Goal: Contribute content: Contribute content

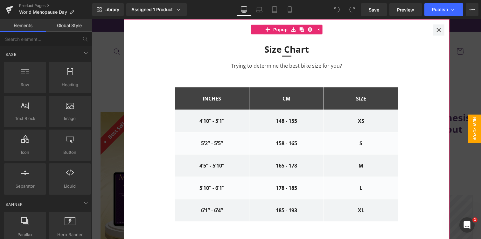
click at [438, 31] on icon at bounding box center [439, 29] width 5 height 5
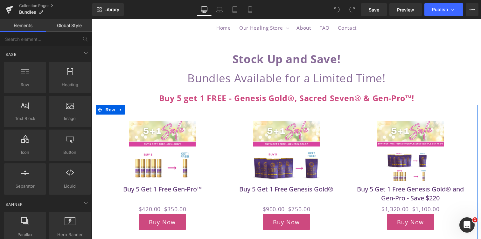
scroll to position [50, 0]
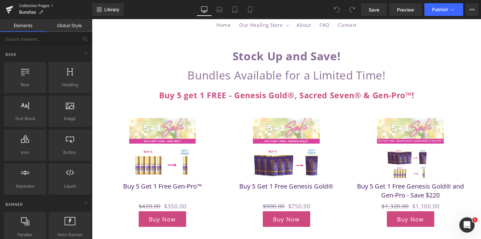
click at [37, 8] on link "Collection Pages" at bounding box center [55, 5] width 73 height 5
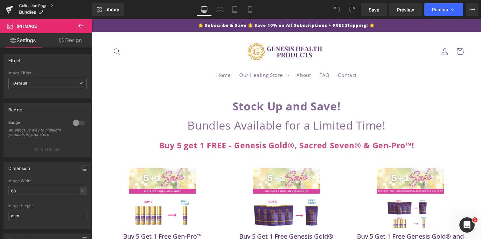
click at [37, 6] on link "Collection Pages" at bounding box center [55, 5] width 73 height 5
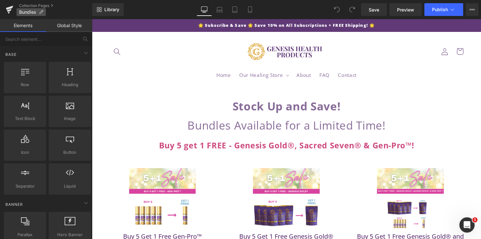
click at [41, 13] on icon at bounding box center [41, 12] width 4 height 4
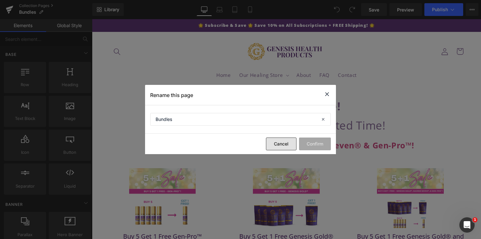
click at [274, 142] on button "Cancel" at bounding box center [281, 143] width 31 height 13
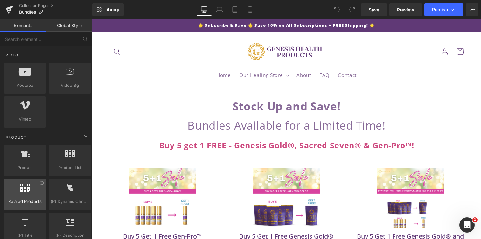
scroll to position [274, 0]
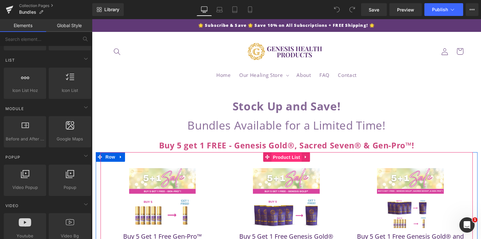
click at [284, 156] on span "Product List" at bounding box center [287, 157] width 30 height 10
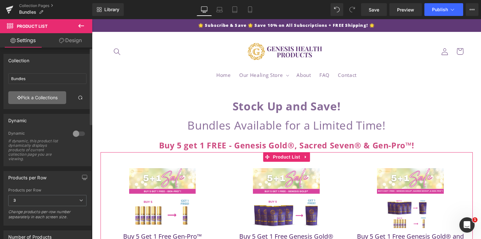
click at [45, 94] on link "Pick a Collections" at bounding box center [37, 97] width 58 height 13
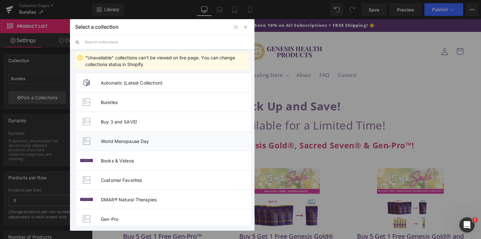
click at [160, 136] on li "World Menopause Day" at bounding box center [163, 140] width 177 height 19
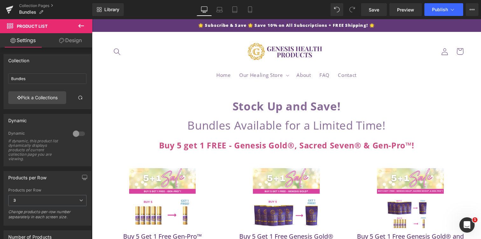
type input "World Menopause Day"
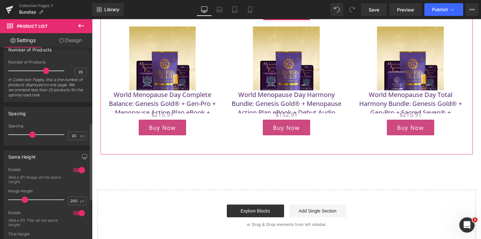
scroll to position [286, 0]
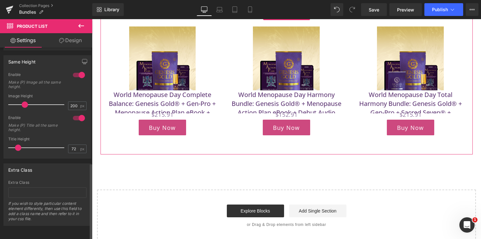
click at [75, 71] on div at bounding box center [78, 75] width 15 height 10
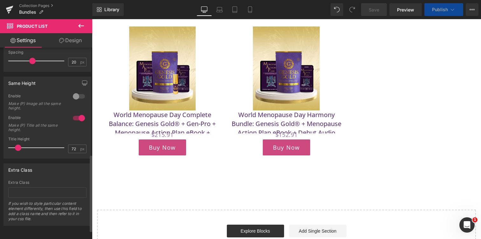
scroll to position [265, 0]
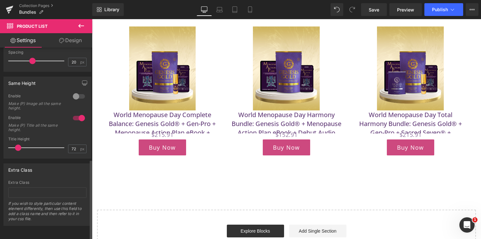
click at [75, 72] on div "Same Height 0 Enable Make (P) Image all the same height. 200px Image Height 200…" at bounding box center [47, 115] width 95 height 87
click at [77, 91] on div at bounding box center [78, 96] width 15 height 10
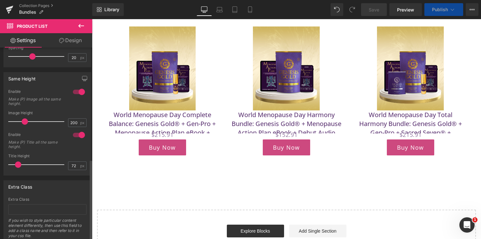
scroll to position [286, 0]
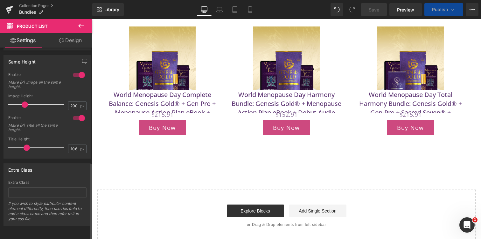
type input "153"
drag, startPoint x: 21, startPoint y: 141, endPoint x: 26, endPoint y: 140, distance: 5.2
click at [26, 141] on div at bounding box center [37, 147] width 53 height 13
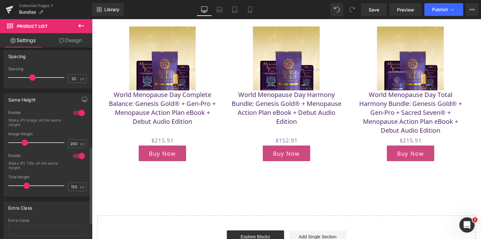
scroll to position [244, 0]
click at [75, 111] on div at bounding box center [78, 113] width 15 height 10
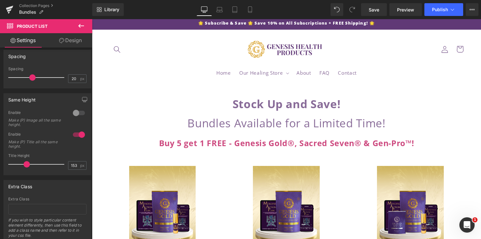
scroll to position [0, 0]
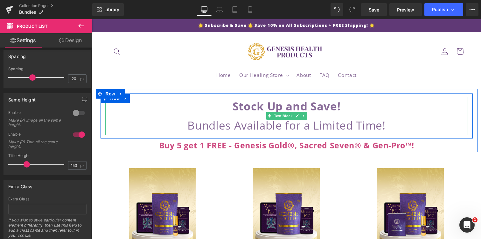
click at [217, 104] on p "Stock Up and Save!" at bounding box center [286, 105] width 363 height 19
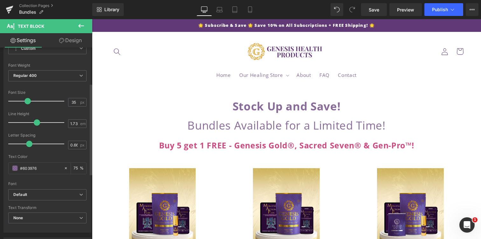
scroll to position [85, 0]
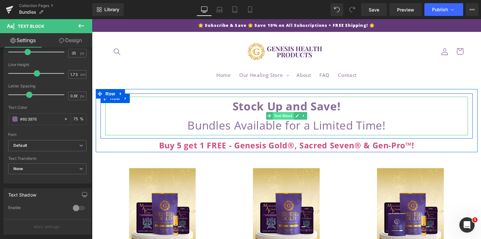
click at [279, 116] on span "Text Block" at bounding box center [283, 116] width 21 height 8
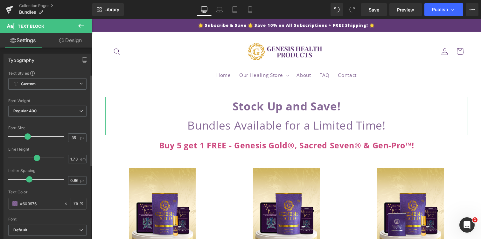
scroll to position [0, 0]
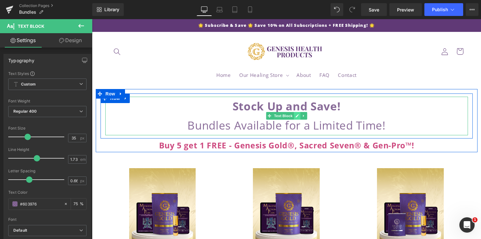
click at [296, 115] on icon at bounding box center [298, 116] width 4 height 4
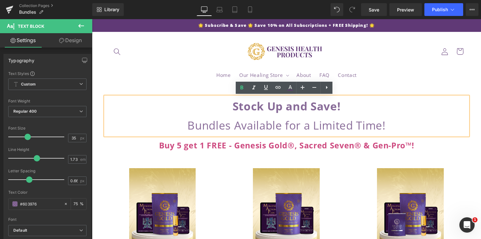
click at [297, 108] on strong "Stock Up and Save!" at bounding box center [287, 105] width 108 height 15
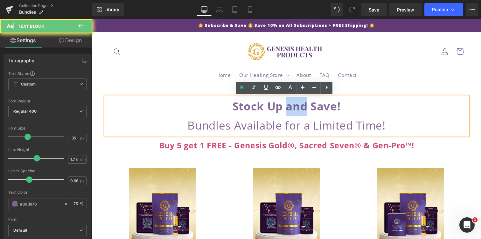
click at [297, 108] on strong "Stock Up and Save!" at bounding box center [287, 105] width 108 height 15
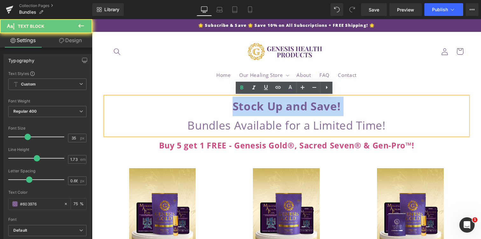
click at [297, 108] on strong "Stock Up and Save!" at bounding box center [287, 105] width 108 height 15
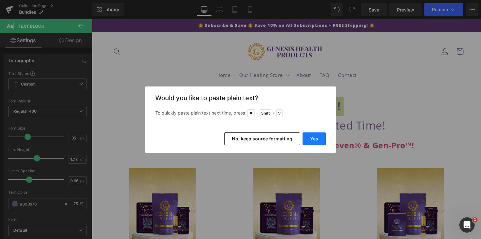
click at [322, 139] on button "Yes" at bounding box center [314, 138] width 23 height 13
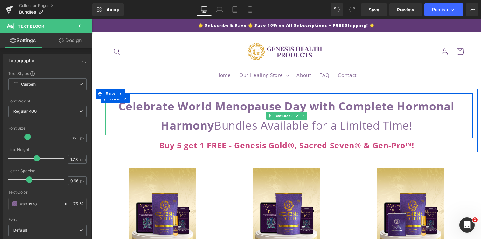
click at [230, 125] on p "Celebrate World Menopause Day with Complete Hormonal Harmony Bundles Available …" at bounding box center [286, 115] width 363 height 39
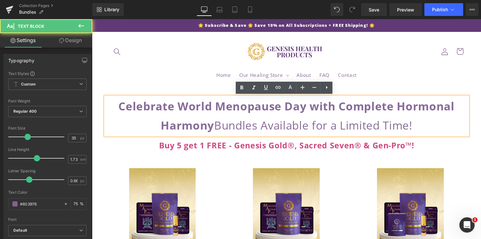
click at [216, 125] on p "Celebrate World Menopause Day with Complete Hormonal Harmony Bundles Available …" at bounding box center [286, 115] width 363 height 39
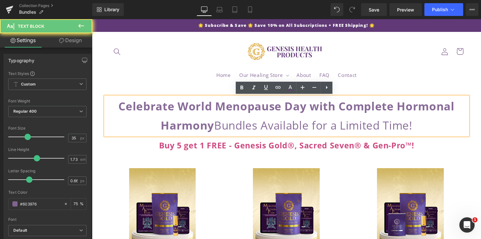
click at [210, 127] on b "Celebrate World Menopause Day with Complete Hormonal Harmony" at bounding box center [286, 115] width 336 height 34
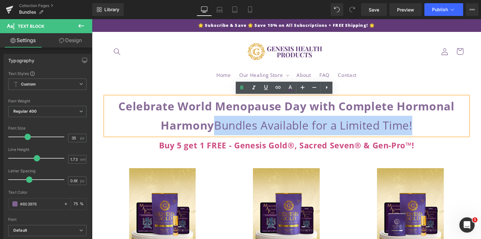
drag, startPoint x: 362, startPoint y: 123, endPoint x: 212, endPoint y: 128, distance: 149.8
click at [212, 128] on p "Celebrate World Menopause Day with Complete Hormonal Harmony Bundles Available …" at bounding box center [286, 115] width 363 height 39
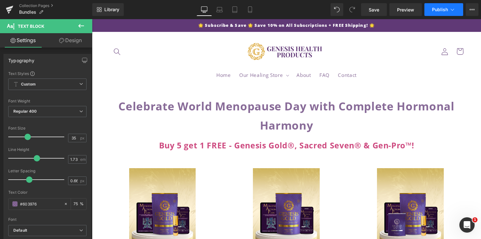
click at [434, 10] on span "Publish" at bounding box center [440, 9] width 16 height 5
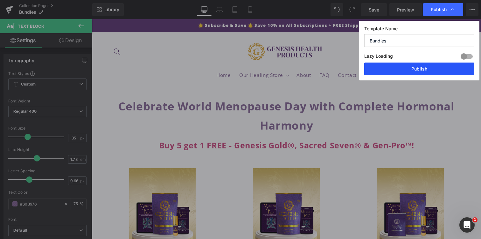
click at [403, 68] on button "Publish" at bounding box center [420, 68] width 110 height 13
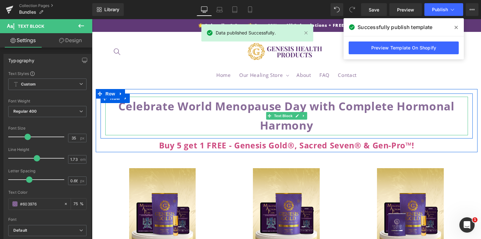
click at [338, 128] on p "Celebrate World Menopause Day with Complete Hormonal Harmony" at bounding box center [286, 115] width 363 height 39
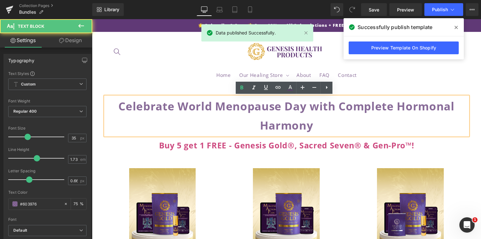
click at [310, 102] on b "Celebrate World Menopause Day with Complete Hormonal Harmony" at bounding box center [286, 115] width 336 height 34
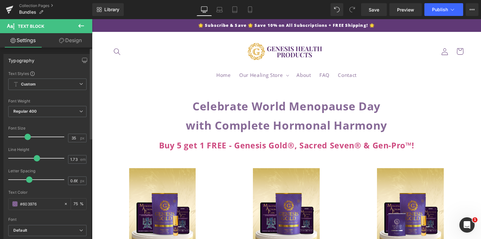
type input "1.3"
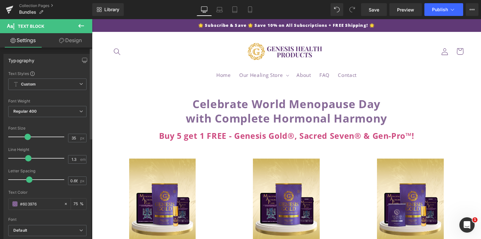
click at [27, 158] on div at bounding box center [37, 158] width 53 height 13
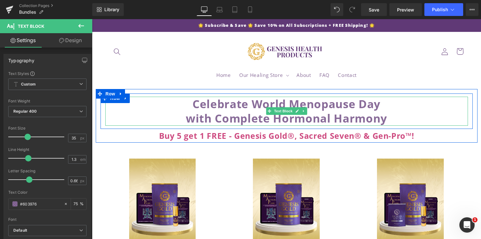
click at [393, 118] on p "Celebrate World Menopause Day with Complete Hormonal Harmony" at bounding box center [286, 110] width 363 height 29
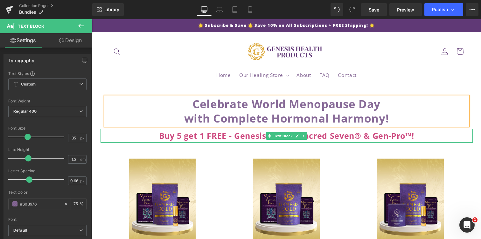
click at [253, 133] on b "Buy 5 get 1 FREE - Genesis Gold®, Sacred Seven® & Gen-Pro™!" at bounding box center [286, 135] width 255 height 11
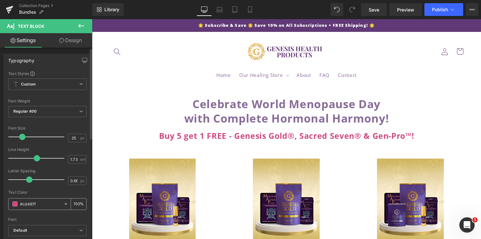
click at [16, 204] on span at bounding box center [14, 203] width 5 height 5
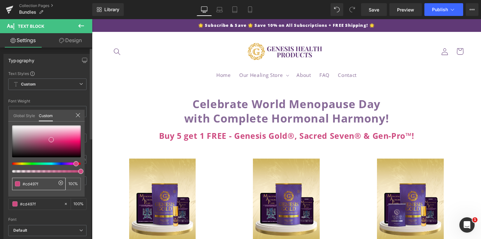
click at [18, 183] on span at bounding box center [17, 183] width 5 height 5
type input "#ce4981"
type input "#b11f5c"
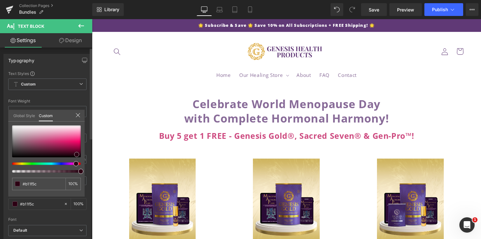
type input "#2c0113"
type input "#000000"
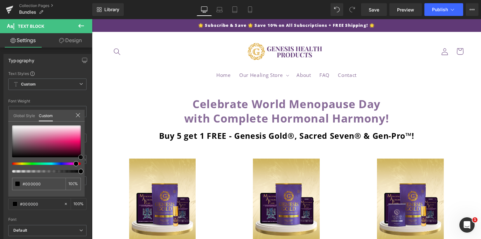
drag, startPoint x: 144, startPoint y: 160, endPoint x: 97, endPoint y: 162, distance: 47.2
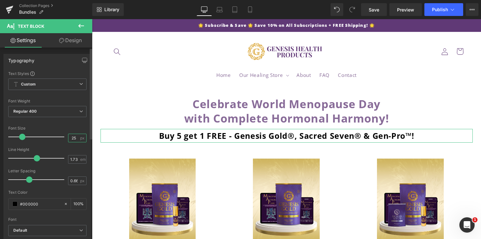
click at [72, 139] on input "25" at bounding box center [73, 138] width 11 height 8
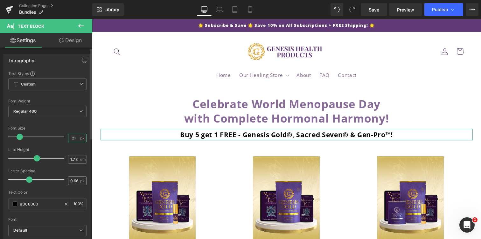
type input "21"
click at [72, 182] on input "0.66" at bounding box center [73, 180] width 11 height 8
type input "0"
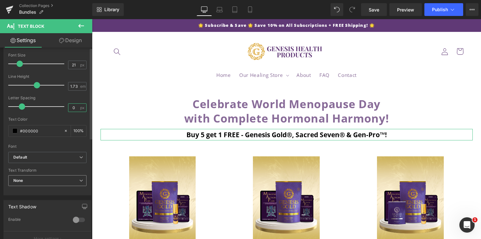
scroll to position [74, 0]
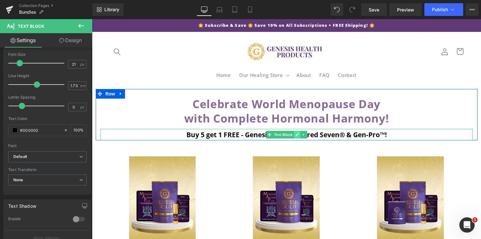
click at [296, 134] on icon at bounding box center [297, 134] width 3 height 3
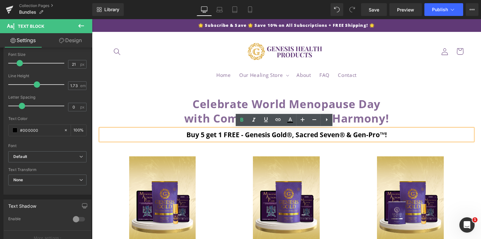
click at [295, 134] on b "Buy 5 get 1 FREE - Genesis Gold®, Sacred Seven® & Gen-Pro™!" at bounding box center [287, 134] width 201 height 9
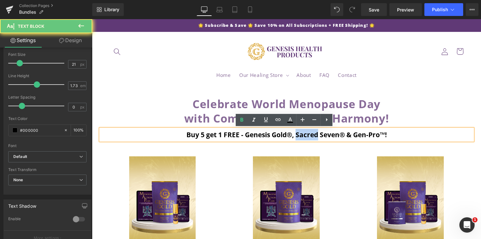
click at [295, 134] on b "Buy 5 get 1 FREE - Genesis Gold®, Sacred Seven® & Gen-Pro™!" at bounding box center [287, 134] width 201 height 9
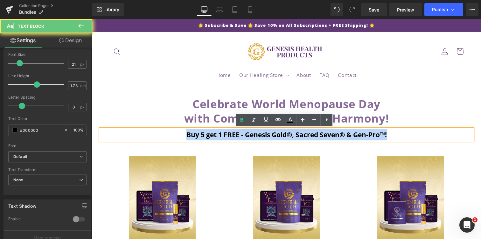
click at [295, 134] on b "Buy 5 get 1 FREE - Genesis Gold®, Sacred Seven® & Gen-Pro™!" at bounding box center [287, 134] width 201 height 9
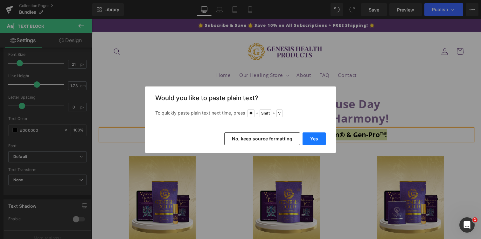
click at [313, 139] on button "Yes" at bounding box center [314, 138] width 23 height 13
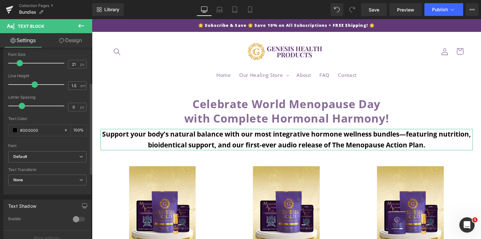
type input "1.4"
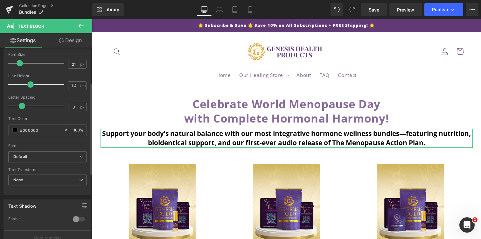
drag, startPoint x: 36, startPoint y: 85, endPoint x: 31, endPoint y: 86, distance: 5.2
click at [31, 86] on span at bounding box center [30, 84] width 6 height 6
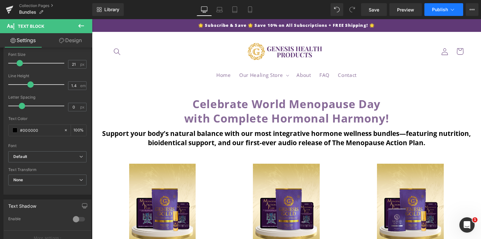
click at [431, 7] on button "Publish" at bounding box center [444, 9] width 39 height 13
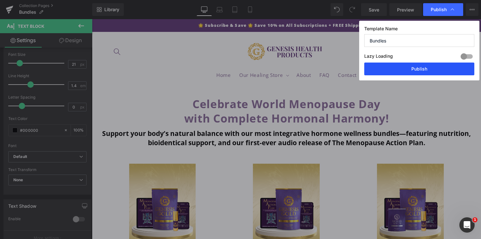
click at [408, 68] on button "Publish" at bounding box center [420, 68] width 110 height 13
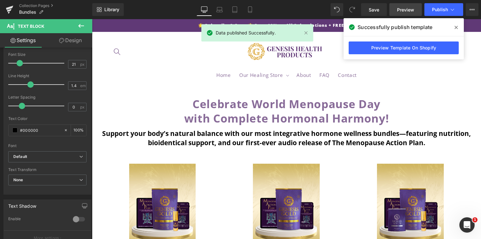
click at [395, 12] on link "Preview" at bounding box center [406, 9] width 32 height 13
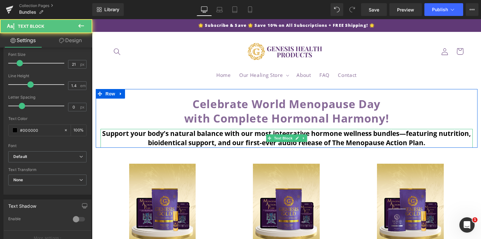
click at [199, 140] on b "Support your body’s natural balance with our most integrative hormone wellness …" at bounding box center [286, 138] width 369 height 18
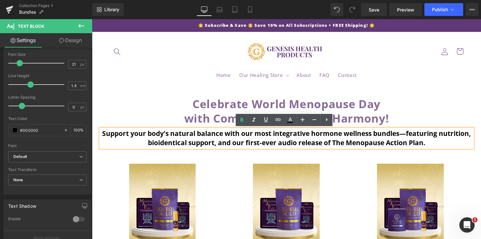
click at [120, 103] on p "Celebrate World Menopause Day with Complete Hormonal Harmony!" at bounding box center [286, 110] width 363 height 29
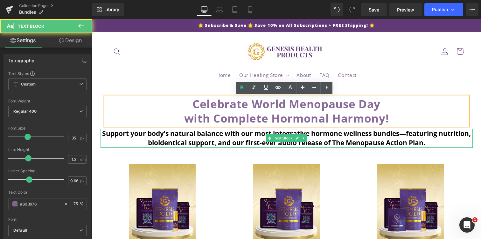
click at [107, 139] on p "Support your body’s natural balance with our most integrative hormone wellness …" at bounding box center [287, 138] width 373 height 19
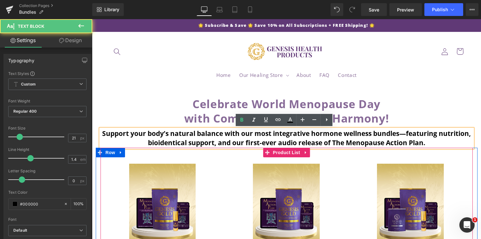
click at [104, 154] on div "Sale Off (P) Image" at bounding box center [287, 237] width 373 height 180
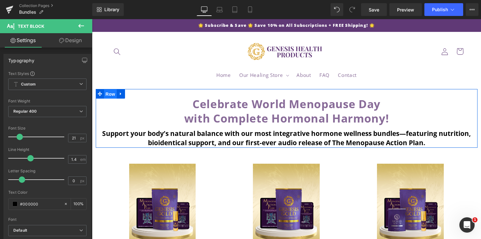
click at [108, 95] on span "Row" at bounding box center [110, 94] width 13 height 10
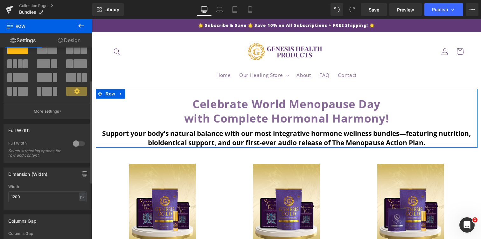
scroll to position [76, 0]
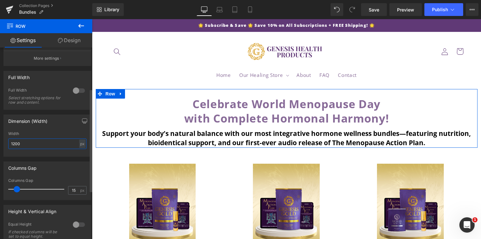
click at [20, 139] on input "1200" at bounding box center [47, 143] width 78 height 11
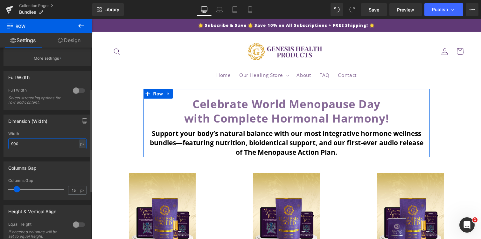
click at [29, 142] on input "900" at bounding box center [47, 143] width 78 height 11
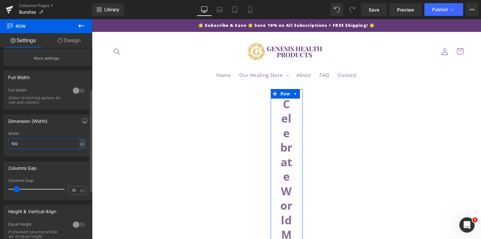
type input "1000"
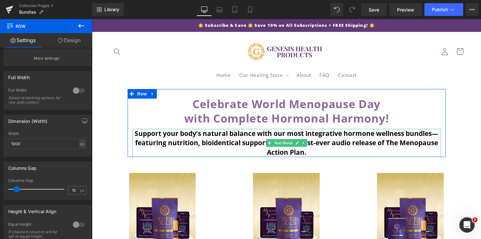
click at [321, 143] on b "Support your body’s natural balance with our most integrative hormone wellness …" at bounding box center [287, 143] width 304 height 28
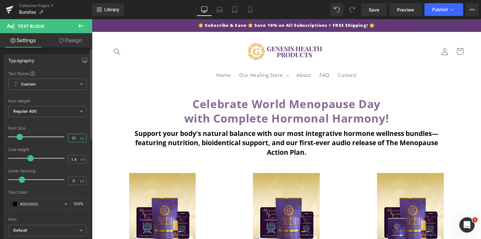
click at [73, 138] on input "21" at bounding box center [73, 138] width 11 height 8
type input "18"
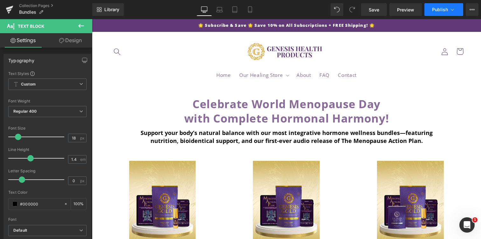
click at [437, 14] on button "Publish" at bounding box center [444, 9] width 39 height 13
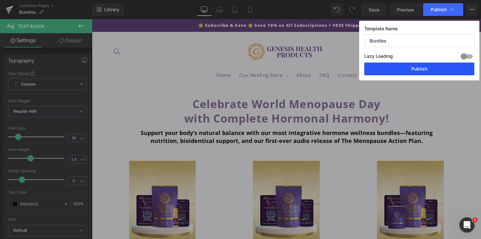
click at [417, 68] on button "Publish" at bounding box center [420, 68] width 110 height 13
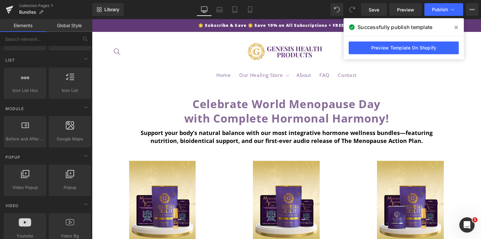
drag, startPoint x: 457, startPoint y: 26, endPoint x: 382, endPoint y: 153, distance: 147.3
click at [457, 26] on icon at bounding box center [456, 27] width 3 height 3
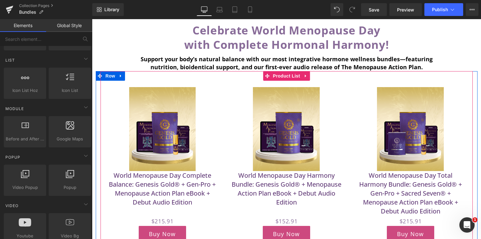
scroll to position [78, 0]
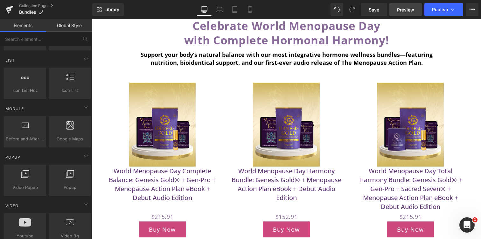
click at [408, 7] on span "Preview" at bounding box center [405, 9] width 17 height 7
click at [431, 9] on button "Publish" at bounding box center [444, 9] width 39 height 13
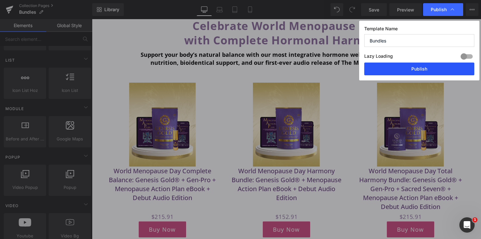
click at [421, 69] on button "Publish" at bounding box center [420, 68] width 110 height 13
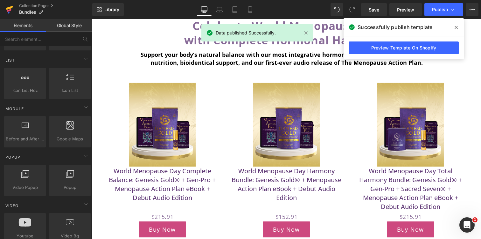
click at [10, 11] on icon at bounding box center [10, 10] width 8 height 16
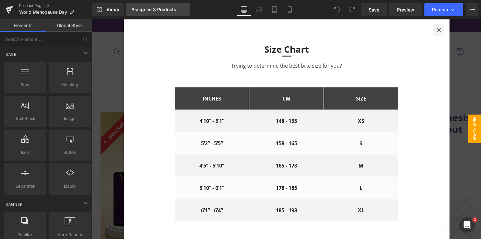
click at [156, 10] on div "Assigned 3 Products" at bounding box center [159, 9] width 54 height 6
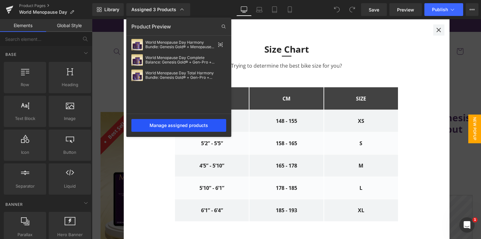
click at [183, 123] on div "Manage assigned products" at bounding box center [179, 125] width 95 height 13
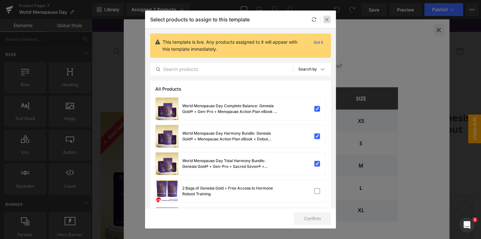
click at [329, 20] on icon at bounding box center [327, 19] width 5 height 5
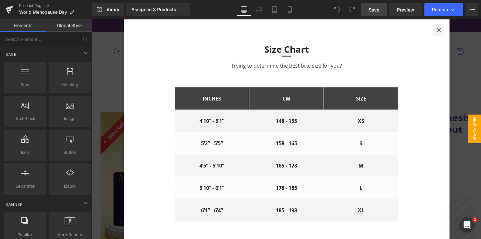
click at [367, 8] on link "Save" at bounding box center [374, 9] width 26 height 13
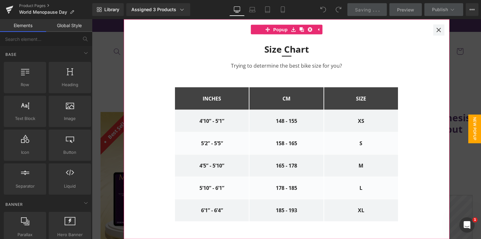
click at [442, 28] on div at bounding box center [439, 29] width 11 height 11
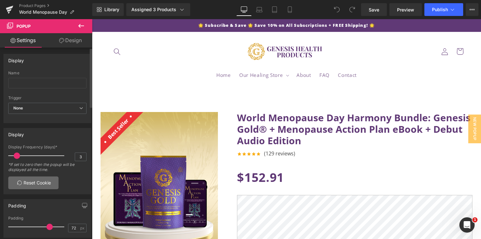
click at [47, 182] on link "Reset Cookie" at bounding box center [33, 182] width 50 height 13
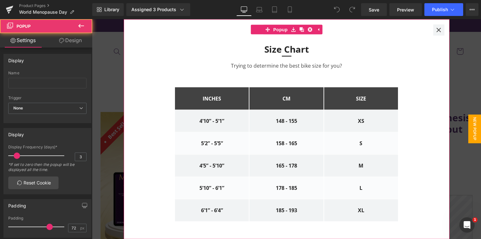
click at [435, 27] on div at bounding box center [439, 29] width 11 height 11
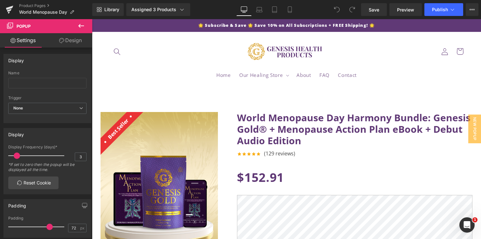
click at [87, 23] on button at bounding box center [81, 26] width 22 height 14
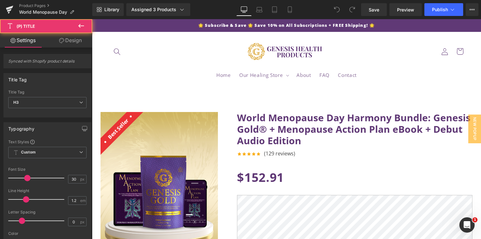
click at [279, 122] on link "World Menopause Day Harmony Bundle: Genesis Gold® + Menopause Action Plan eBook…" at bounding box center [355, 129] width 236 height 34
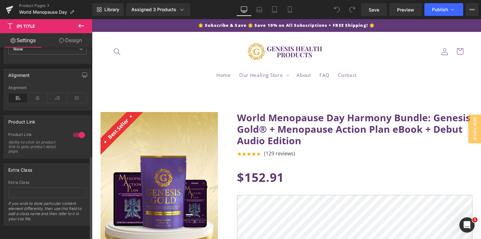
scroll to position [250, 0]
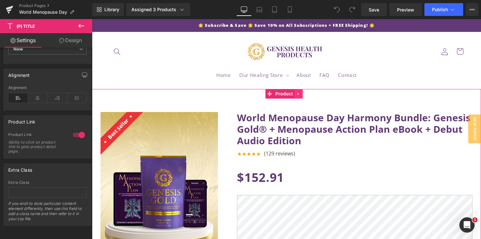
click at [298, 91] on icon at bounding box center [299, 93] width 4 height 5
click at [275, 92] on span "Product" at bounding box center [272, 94] width 21 height 10
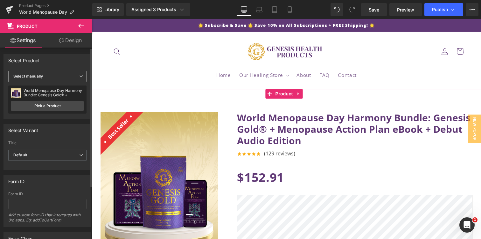
click at [54, 73] on span "Select manually" at bounding box center [47, 76] width 78 height 11
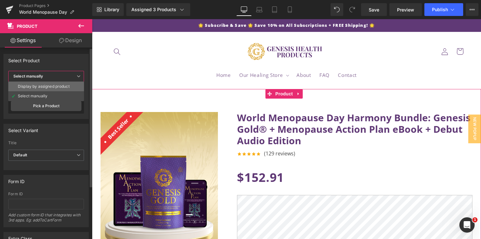
click at [53, 86] on div "Display by assigned product" at bounding box center [44, 86] width 52 height 4
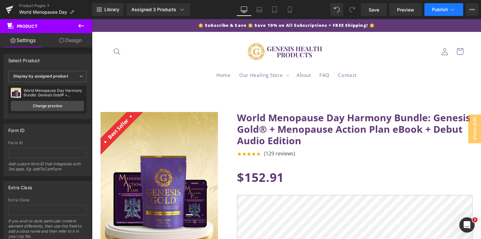
click at [436, 12] on button "Publish" at bounding box center [444, 9] width 39 height 13
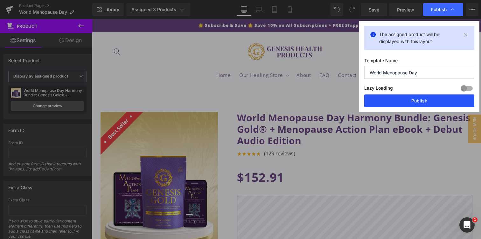
click at [415, 102] on button "Publish" at bounding box center [420, 100] width 110 height 13
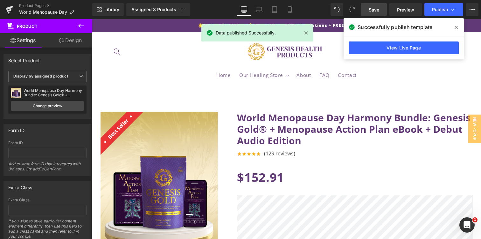
click at [374, 11] on span "Save" at bounding box center [374, 9] width 11 height 7
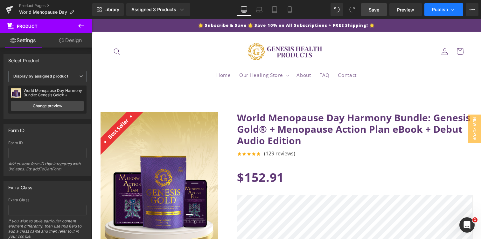
click at [445, 11] on span "Publish" at bounding box center [440, 9] width 16 height 5
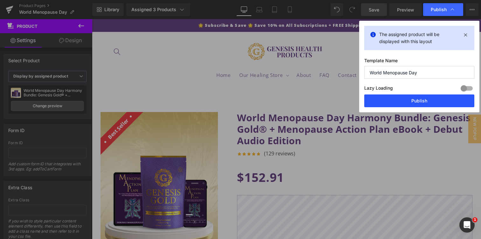
click at [421, 102] on button "Publish" at bounding box center [420, 100] width 110 height 13
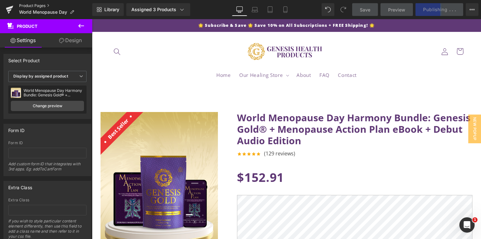
click at [23, 6] on link "Product Pages" at bounding box center [55, 5] width 73 height 5
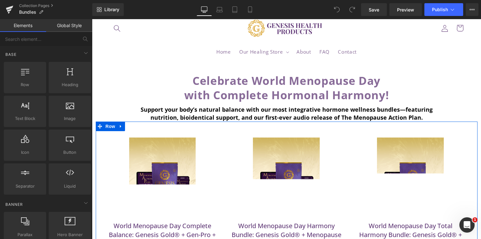
scroll to position [110, 0]
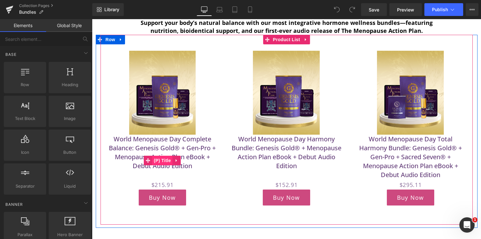
click at [159, 158] on span "(P) Title" at bounding box center [163, 160] width 20 height 10
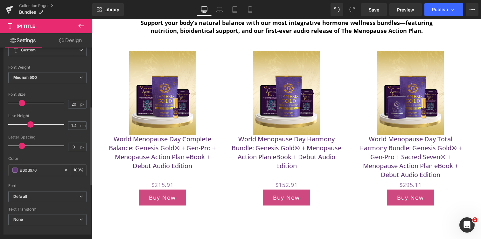
scroll to position [97, 0]
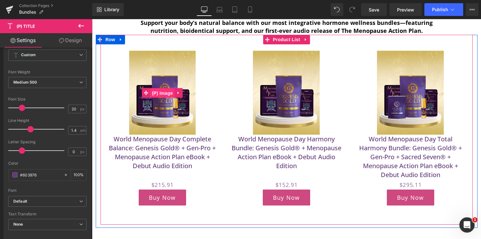
click at [160, 93] on span "(P) Image" at bounding box center [163, 93] width 24 height 10
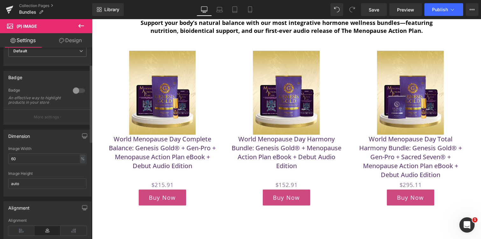
scroll to position [76, 0]
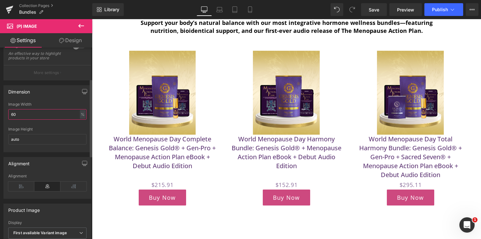
click at [31, 119] on input "60" at bounding box center [47, 114] width 78 height 11
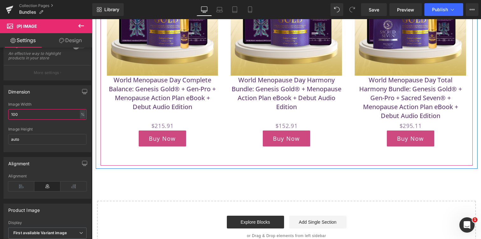
scroll to position [217, 0]
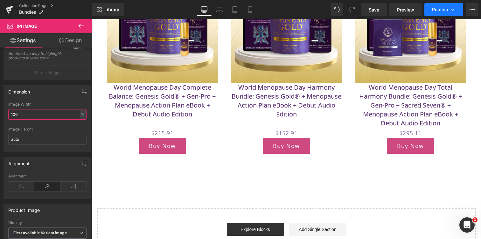
type input "100"
click at [436, 13] on button "Publish" at bounding box center [444, 9] width 39 height 13
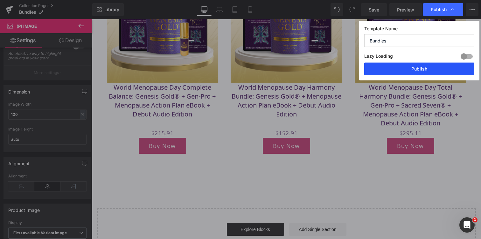
click at [403, 69] on button "Publish" at bounding box center [420, 68] width 110 height 13
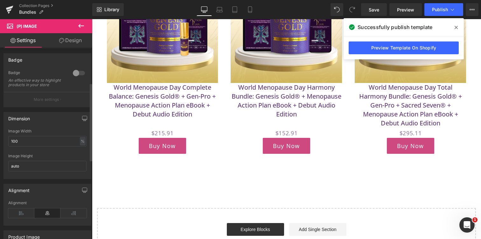
scroll to position [0, 0]
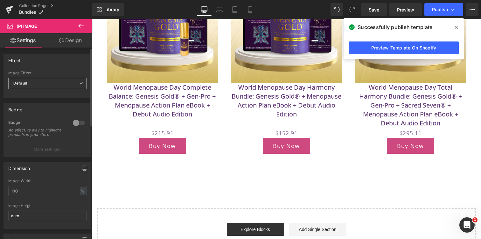
click at [32, 83] on span "Default" at bounding box center [47, 83] width 78 height 11
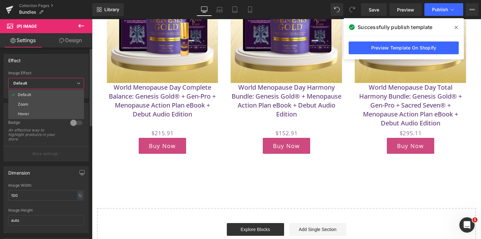
click at [32, 83] on span "Default" at bounding box center [46, 83] width 76 height 11
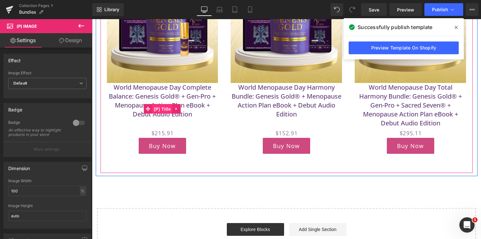
click at [161, 110] on span "(P) Title" at bounding box center [163, 109] width 20 height 10
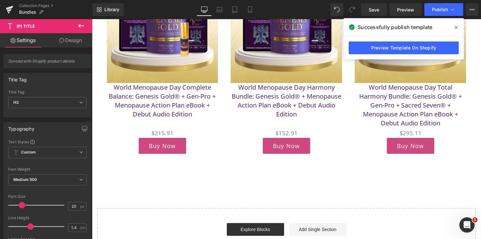
click at [84, 25] on icon at bounding box center [81, 26] width 8 height 8
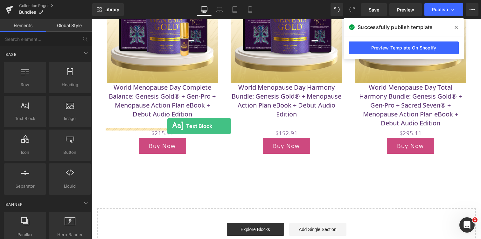
drag, startPoint x: 122, startPoint y: 135, endPoint x: 168, endPoint y: 125, distance: 46.9
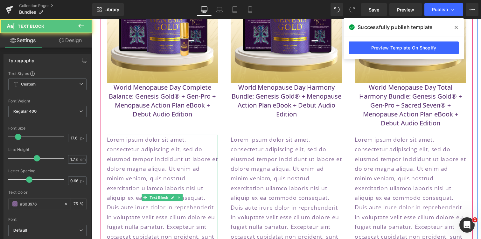
click at [154, 153] on p "Lorem ipsum dolor sit amet, consectetur adipiscing elit, sed do eiusmod tempor …" at bounding box center [162, 197] width 111 height 126
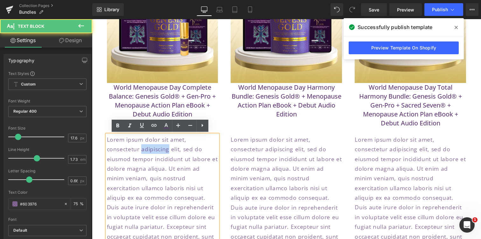
click at [154, 153] on p "Lorem ipsum dolor sit amet, consectetur adipiscing elit, sed do eiusmod tempor …" at bounding box center [162, 197] width 111 height 126
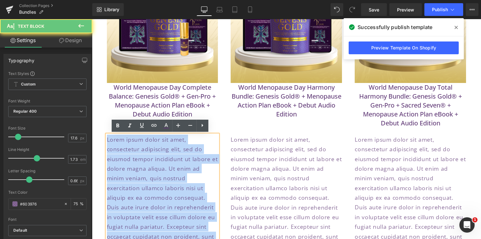
click at [154, 153] on p "Lorem ipsum dolor sit amet, consectetur adipiscing elit, sed do eiusmod tempor …" at bounding box center [162, 197] width 111 height 126
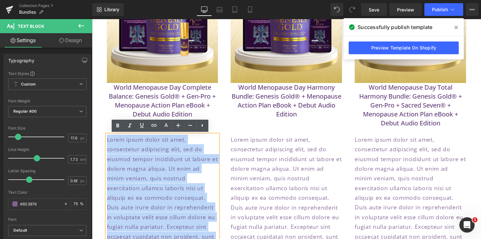
click at [154, 153] on p "Lorem ipsum dolor sit amet, consectetur adipiscing elit, sed do eiusmod tempor …" at bounding box center [162, 197] width 111 height 126
paste div
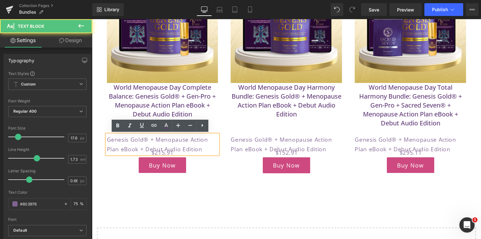
click at [196, 141] on p "Genesis Gold® + Menopause Action Plan eBook + Debut Audio Edition" at bounding box center [162, 143] width 111 height 19
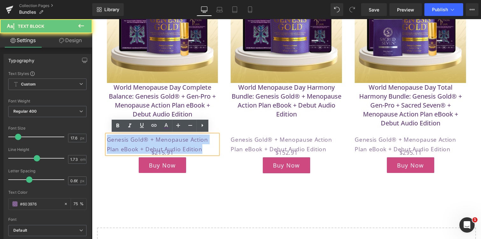
click at [196, 141] on p "Genesis Gold® + Menopause Action Plan eBook + Debut Audio Edition" at bounding box center [162, 143] width 111 height 19
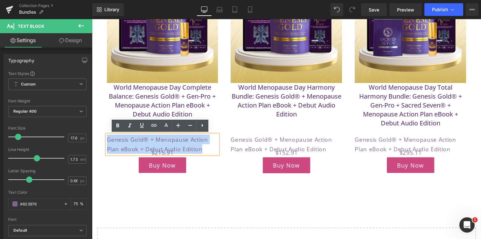
click at [239, 187] on div "Sale Off" at bounding box center [287, 59] width 373 height 264
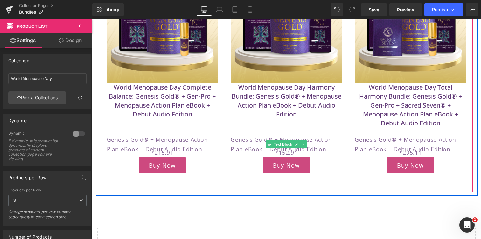
click at [245, 140] on p "Genesis Gold® + Menopause Action Plan eBook + Debut Audio Edition" at bounding box center [286, 143] width 111 height 19
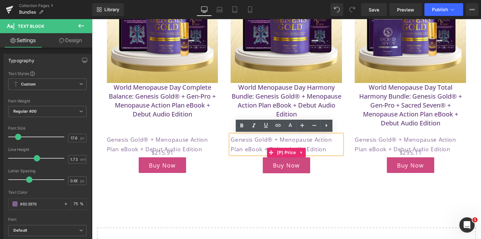
click at [321, 150] on div "$0 $152.91" at bounding box center [286, 152] width 111 height 10
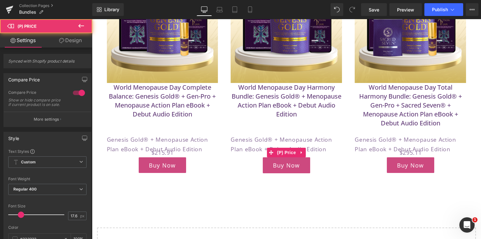
click at [321, 150] on div "$0 $152.91" at bounding box center [286, 152] width 111 height 10
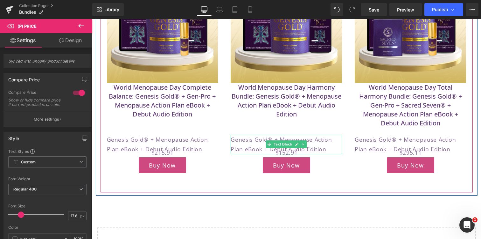
click at [334, 146] on p "Genesis Gold® + Menopause Action Plan eBook + Debut Audio Edition" at bounding box center [286, 143] width 111 height 19
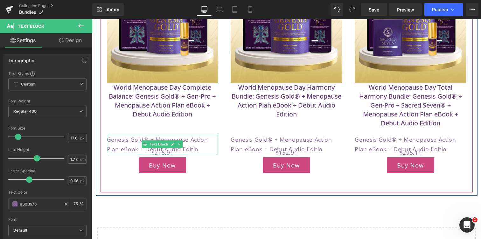
click at [155, 137] on p "Genesis Gold® + Menopause Action Plan eBook + Debut Audio Editio" at bounding box center [162, 143] width 111 height 19
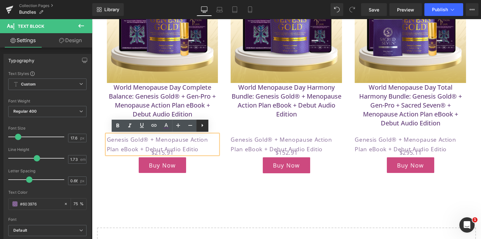
click at [203, 124] on icon at bounding box center [203, 125] width 8 height 8
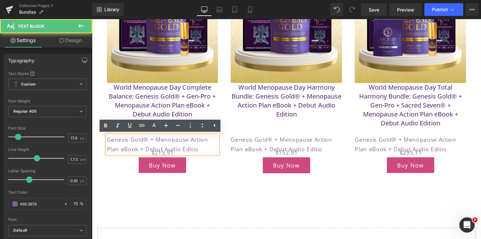
click at [199, 143] on p "Genesis Gold® + Menopause Action Plan eBook + Debut Audio Editio" at bounding box center [162, 143] width 111 height 19
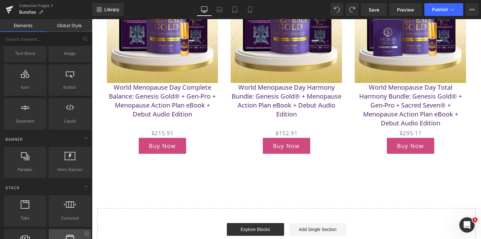
scroll to position [37, 0]
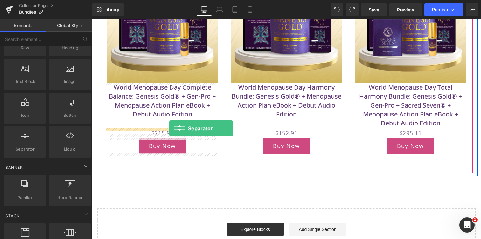
drag, startPoint x: 121, startPoint y: 162, endPoint x: 169, endPoint y: 128, distance: 59.3
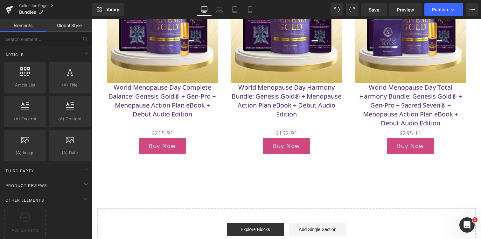
scroll to position [1178, 0]
click at [15, 212] on div at bounding box center [24, 219] width 39 height 14
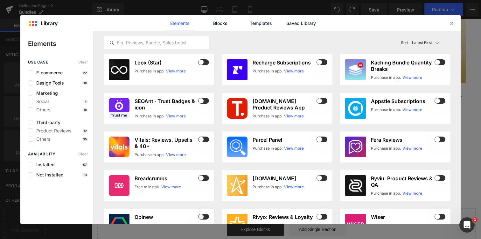
click at [238, 24] on div "Elements Blocks Templates Saved Library" at bounding box center [241, 23] width 162 height 16
click at [453, 23] on icon at bounding box center [452, 23] width 6 height 6
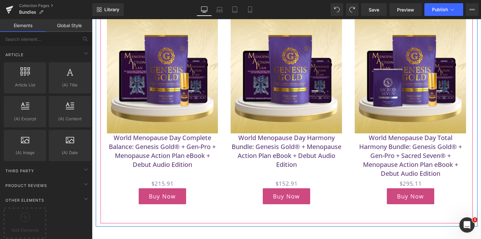
scroll to position [47, 0]
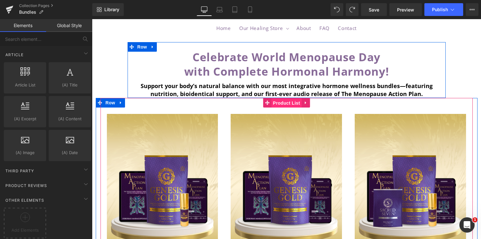
click at [283, 100] on span "Product List" at bounding box center [287, 103] width 30 height 10
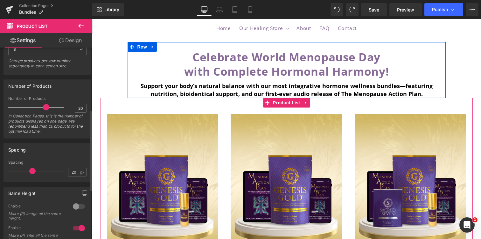
scroll to position [0, 0]
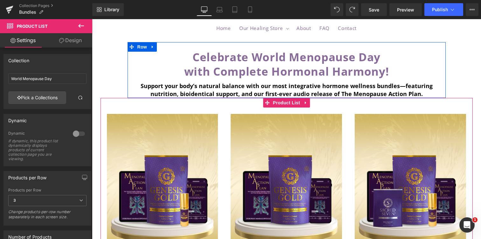
click at [68, 41] on link "Design" at bounding box center [70, 40] width 46 height 14
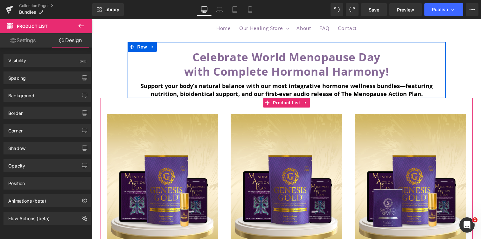
click at [24, 39] on link "Settings" at bounding box center [23, 40] width 46 height 14
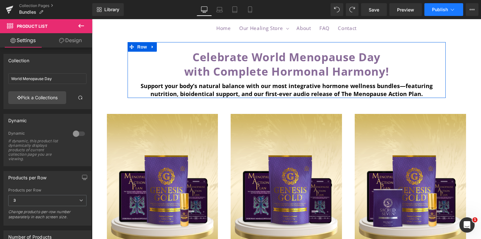
click at [439, 8] on span "Publish" at bounding box center [440, 9] width 16 height 5
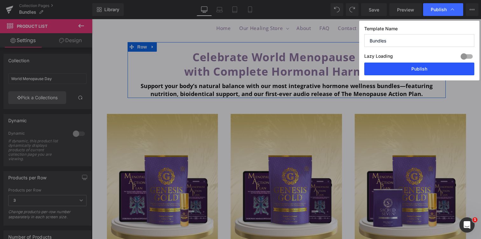
click at [403, 69] on button "Publish" at bounding box center [420, 68] width 110 height 13
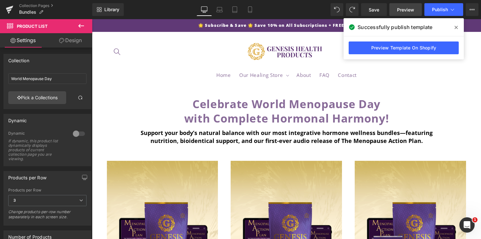
click at [407, 11] on span "Preview" at bounding box center [405, 9] width 17 height 7
